Goal: Check status: Check status

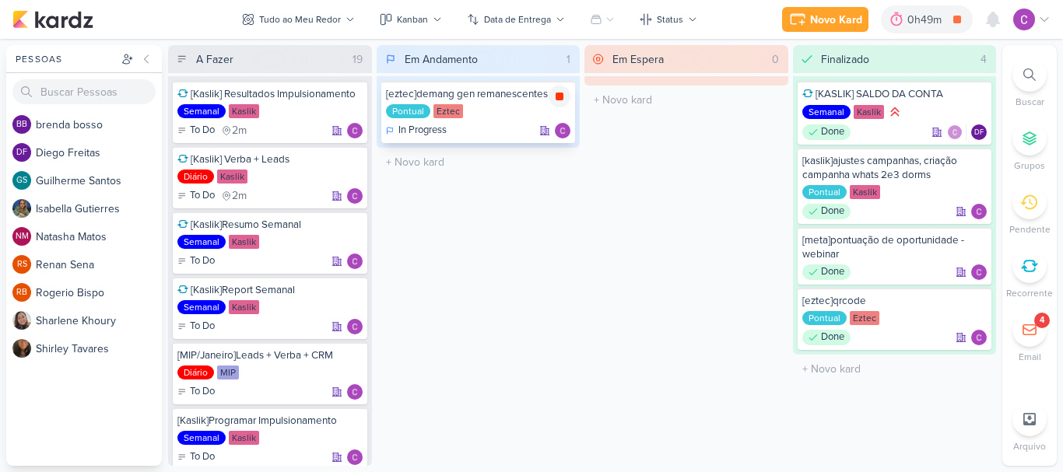
click at [554, 96] on icon at bounding box center [559, 96] width 12 height 12
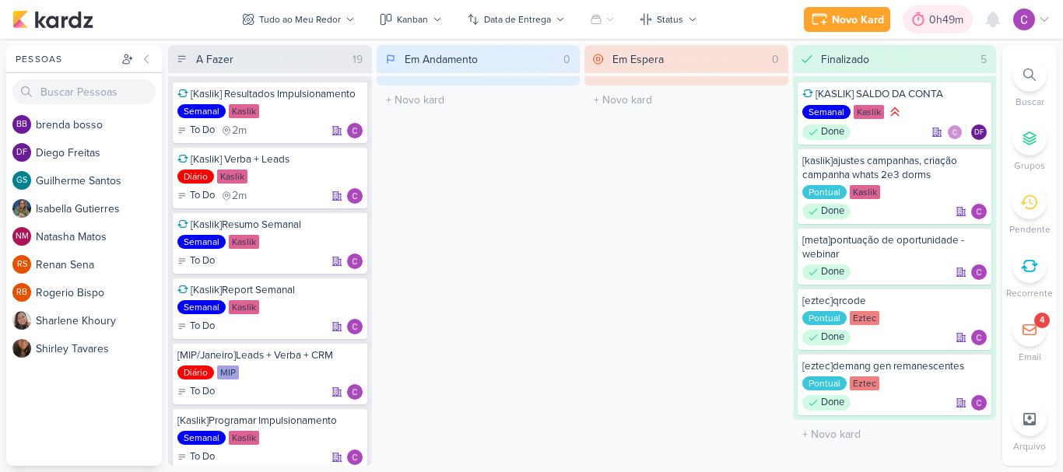
click at [945, 16] on div "0h49m" at bounding box center [948, 20] width 39 height 16
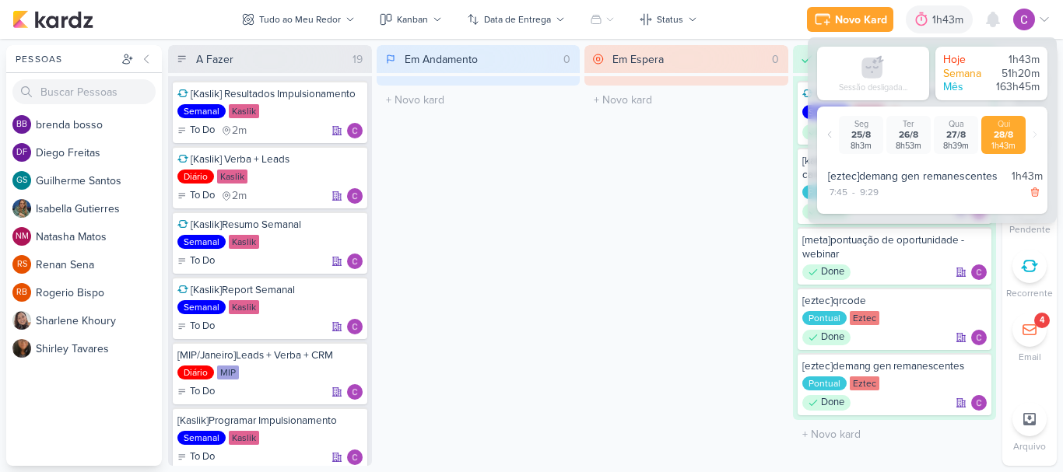
click at [661, 202] on div "Em Espera 0 O título do kard deve ter menos que 100 caracteres" at bounding box center [686, 255] width 204 height 421
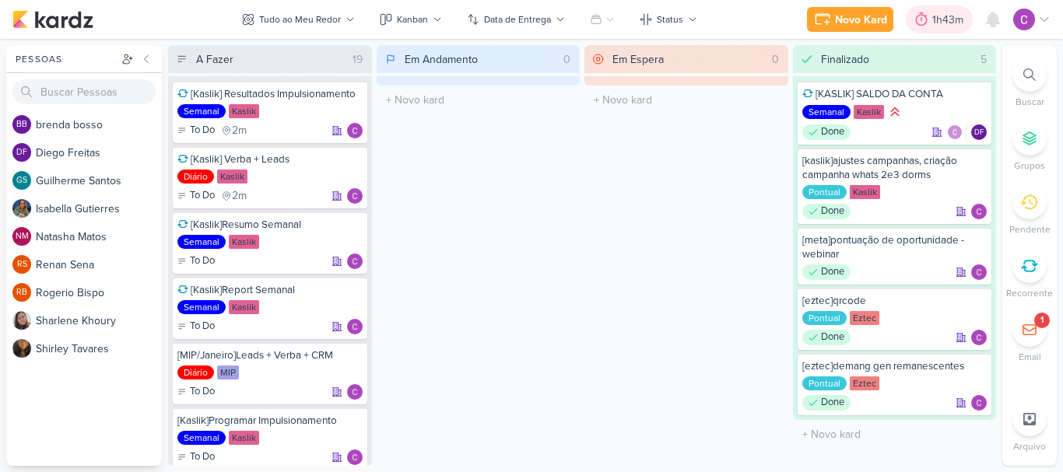
click at [940, 19] on div "1h43m" at bounding box center [950, 20] width 36 height 16
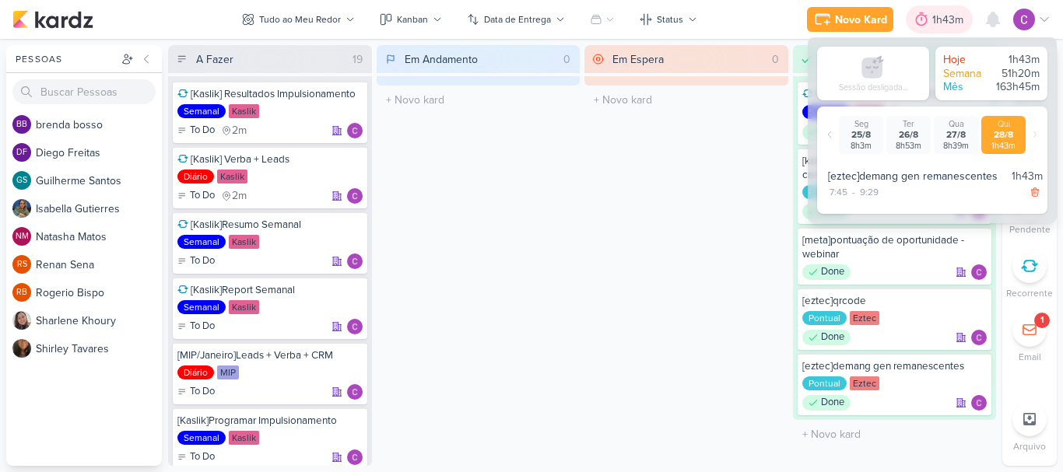
click at [940, 19] on div "1h43m" at bounding box center [950, 20] width 36 height 16
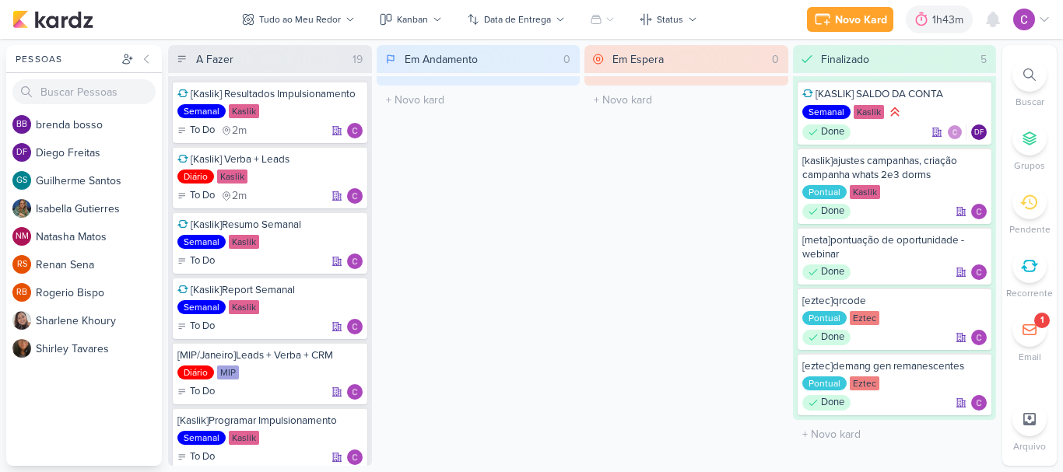
click at [539, 282] on div "Em Andamento 0 O título do kard deve ter menos que 100 caracteres" at bounding box center [479, 255] width 204 height 421
click at [949, 19] on div "1h43m" at bounding box center [950, 20] width 36 height 16
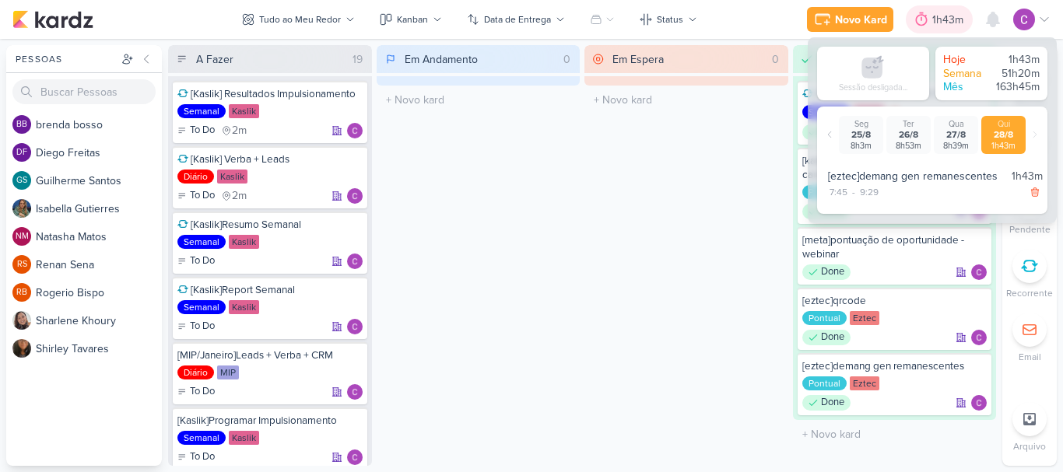
click at [949, 19] on div "1h43m" at bounding box center [950, 20] width 36 height 16
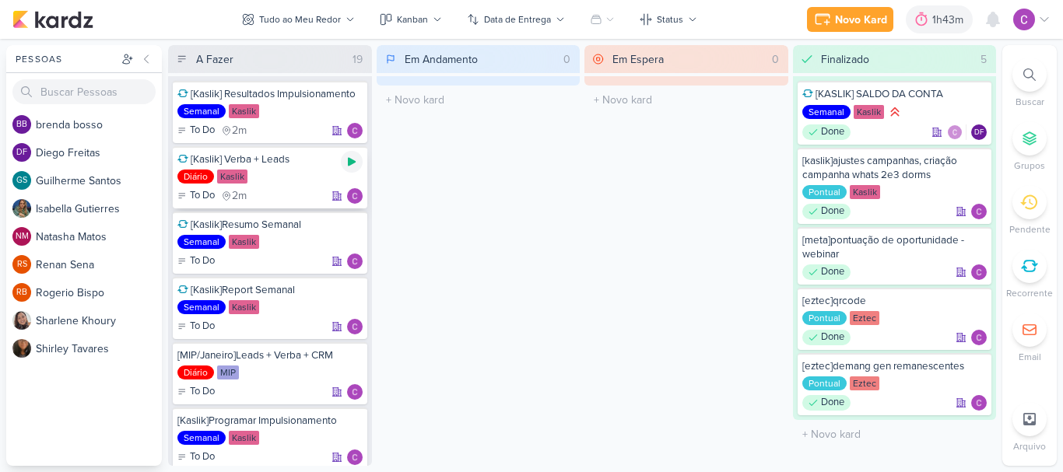
click at [352, 165] on icon at bounding box center [351, 162] width 12 height 12
click at [947, 25] on icon at bounding box center [957, 20] width 22 height 22
click at [931, 24] on div at bounding box center [921, 19] width 22 height 25
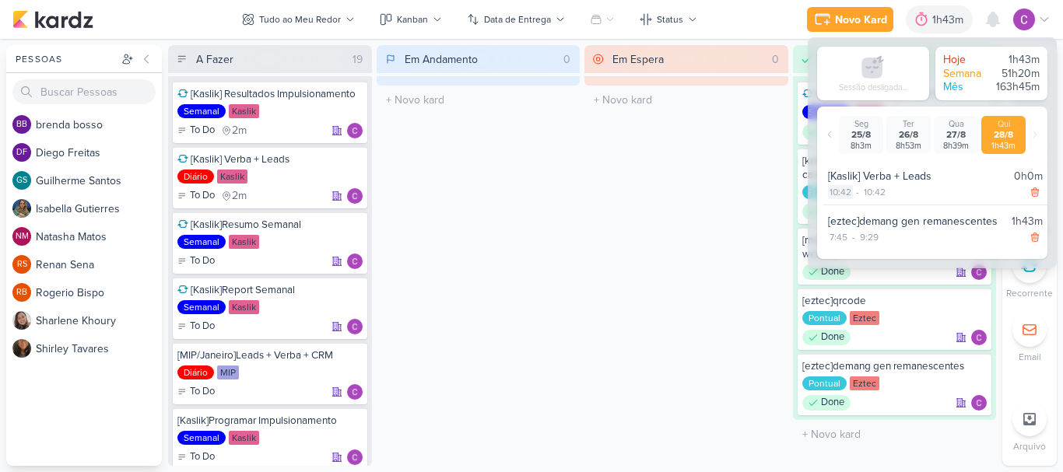
click at [844, 193] on div "10:42" at bounding box center [840, 192] width 25 height 14
select select "10"
click at [871, 212] on select "00 01 02 03 04 05 06 07 08 09 10 11 12 13 14 15 16 17 18 19 20 21 22 23 24 25 2…" at bounding box center [867, 211] width 22 height 19
click at [856, 202] on select "00 01 02 03 04 05 06 07 08 09 10 11 12 13 14 15 16 17 18 19 20 21 22 23 24 25 2…" at bounding box center [867, 211] width 22 height 19
click at [892, 212] on icon at bounding box center [889, 212] width 9 height 7
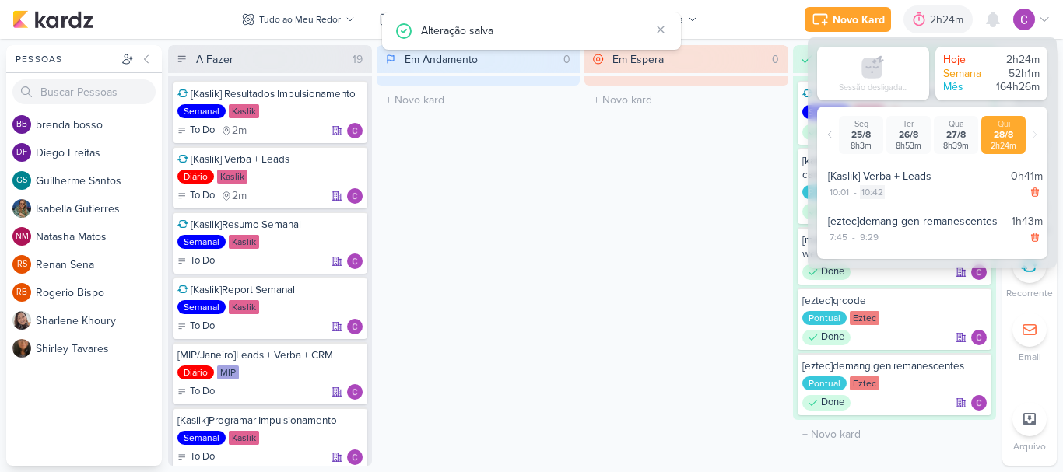
click at [882, 195] on div "10:42" at bounding box center [872, 192] width 25 height 14
click at [906, 212] on select "00 01 02 03 04 05 06 07 08 09 10 11 12 13 14 15 16 17 18 19 20 21 22 23 24 25 2…" at bounding box center [899, 211] width 22 height 19
select select "37"
click at [888, 202] on select "00 01 02 03 04 05 06 07 08 09 10 11 12 13 14 15 16 17 18 19 20 21 22 23 24 25 2…" at bounding box center [899, 211] width 22 height 19
click at [924, 212] on icon at bounding box center [921, 212] width 9 height 7
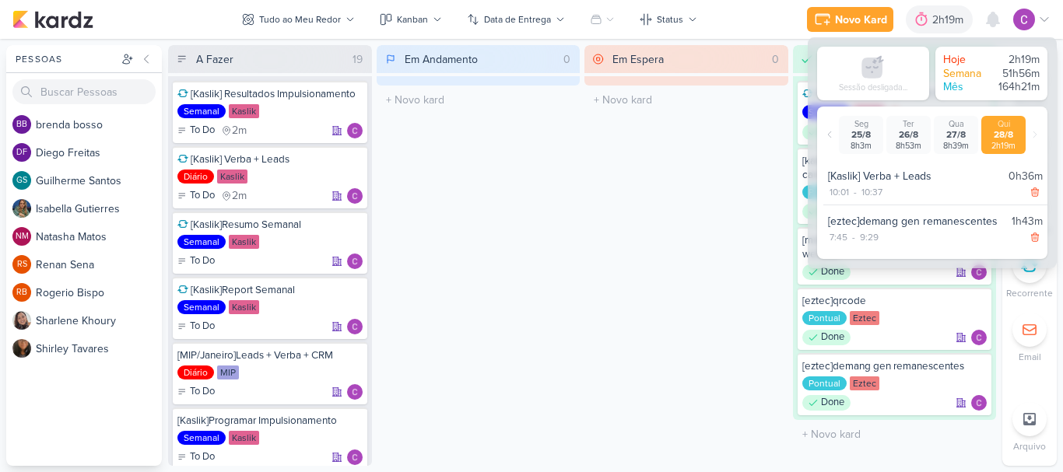
click at [749, 251] on div "Em Espera 0 O título do kard deve ter menos que 100 caracteres" at bounding box center [686, 255] width 204 height 421
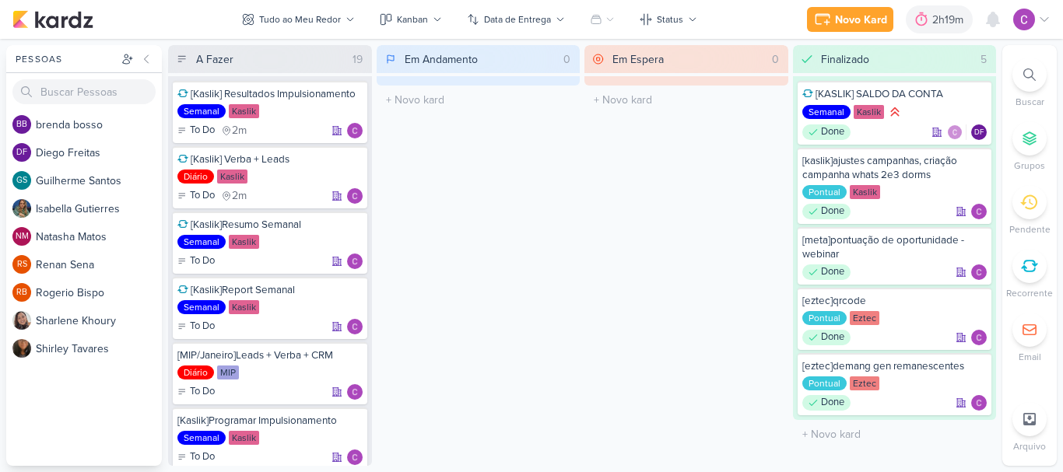
click at [570, 222] on div "Em Andamento 0 O título do kard deve ter menos que 100 caracteres" at bounding box center [479, 255] width 204 height 421
click at [589, 222] on div "Em Espera 0 O título do kard deve ter menos que 100 caracteres" at bounding box center [686, 255] width 204 height 421
click at [930, 24] on div at bounding box center [921, 19] width 22 height 25
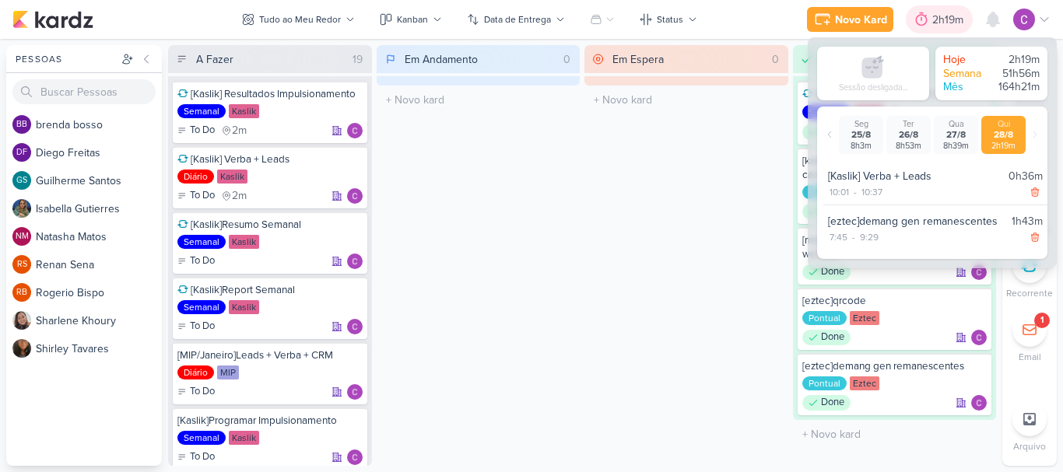
click at [930, 24] on div at bounding box center [921, 19] width 22 height 25
